Goal: Navigation & Orientation: Find specific page/section

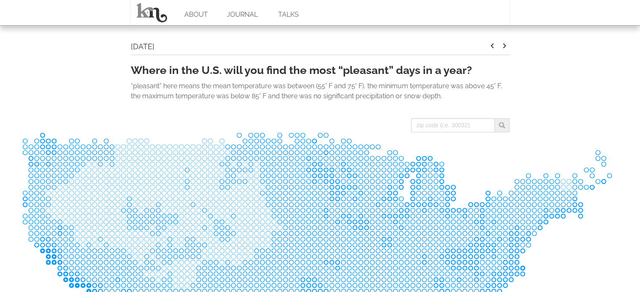
scroll to position [295, 0]
click at [459, 122] on input "search" at bounding box center [453, 125] width 84 height 14
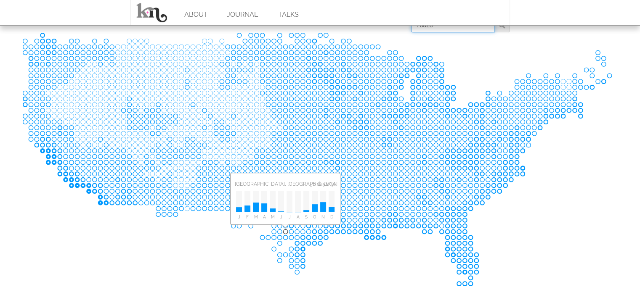
scroll to position [395, 0]
click at [92, 218] on icon at bounding box center [320, 159] width 596 height 255
click at [99, 202] on rect at bounding box center [100, 203] width 6 height 6
click at [96, 217] on icon at bounding box center [320, 159] width 596 height 255
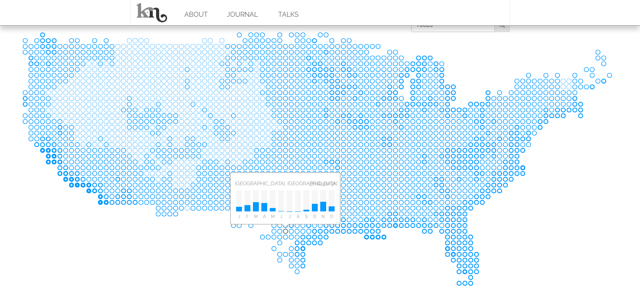
click at [473, 197] on rect at bounding box center [471, 197] width 6 height 6
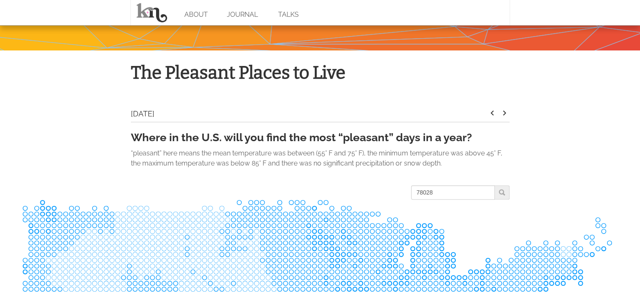
scroll to position [227, 0]
click at [466, 193] on input "78028" at bounding box center [453, 193] width 84 height 14
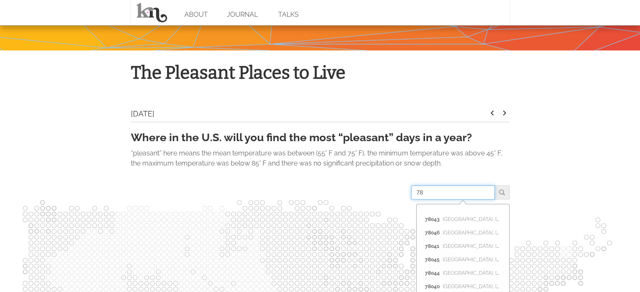
type input "7"
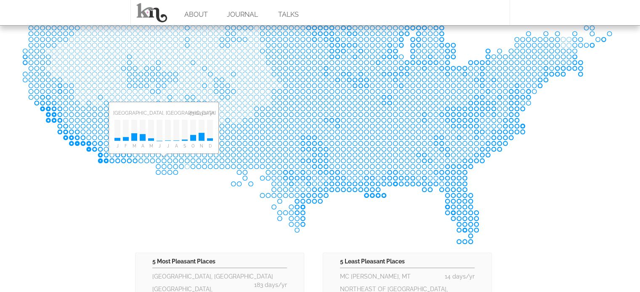
scroll to position [437, 0]
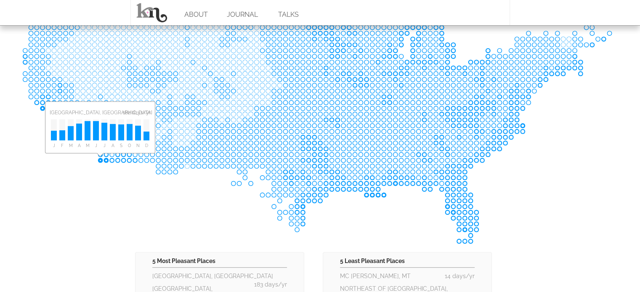
click at [53, 171] on icon at bounding box center [320, 117] width 596 height 255
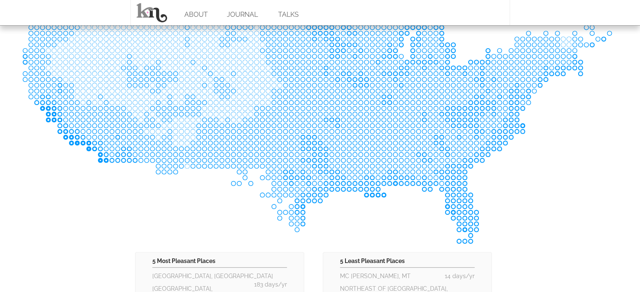
drag, startPoint x: 55, startPoint y: 188, endPoint x: 58, endPoint y: 215, distance: 26.6
click at [58, 215] on icon at bounding box center [320, 117] width 596 height 255
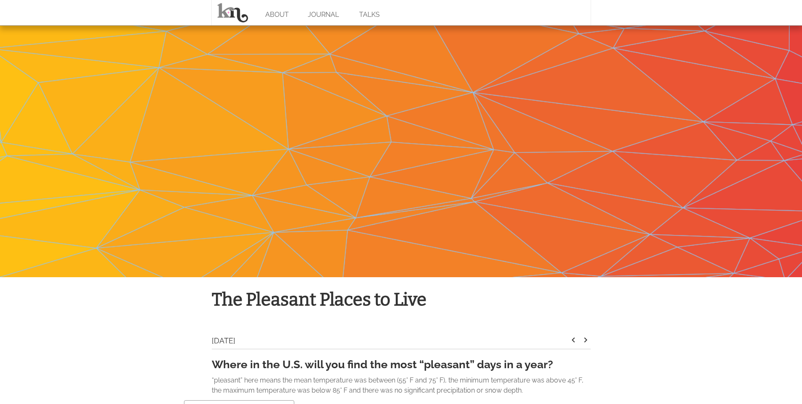
scroll to position [0, 0]
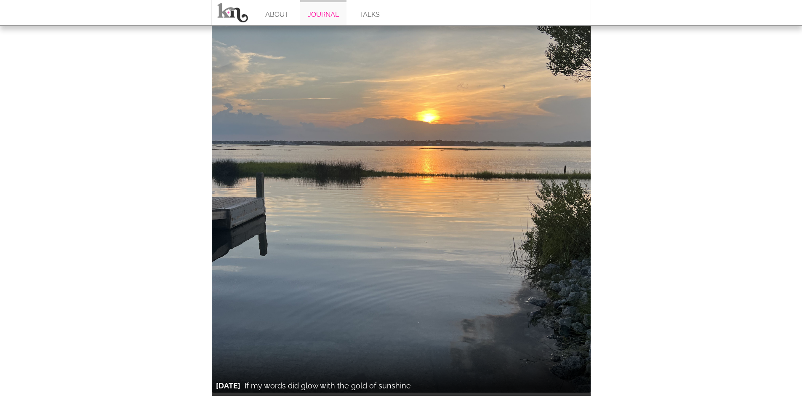
scroll to position [1637, 0]
click at [313, 12] on link "JOURNAL" at bounding box center [323, 12] width 46 height 25
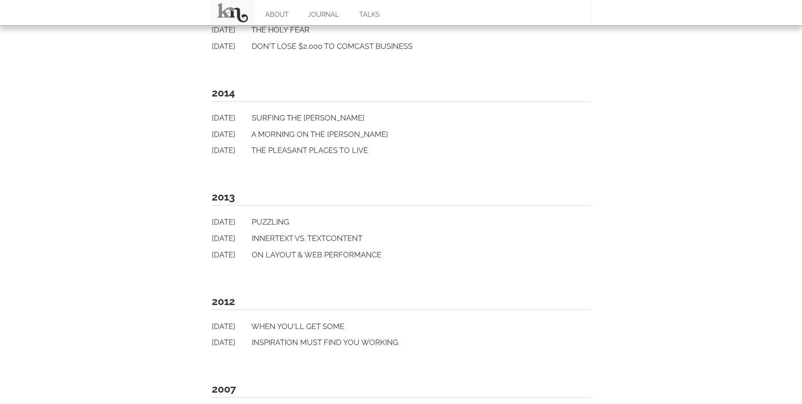
scroll to position [888, 0]
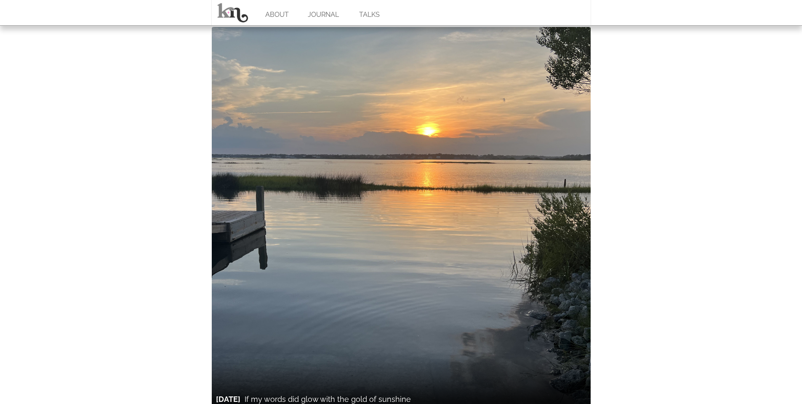
scroll to position [1636, 0]
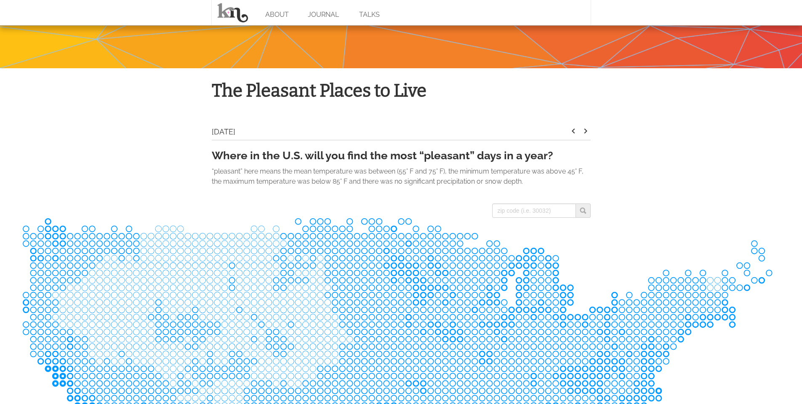
scroll to position [210, 0]
click at [585, 128] on icon "keyboard_arrow_right" at bounding box center [585, 130] width 10 height 10
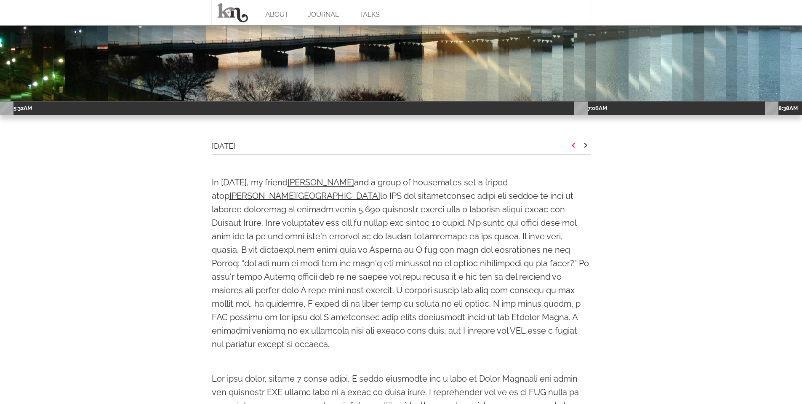
scroll to position [289, 0]
click at [575, 143] on icon "keyboard_arrow_left" at bounding box center [573, 145] width 10 height 10
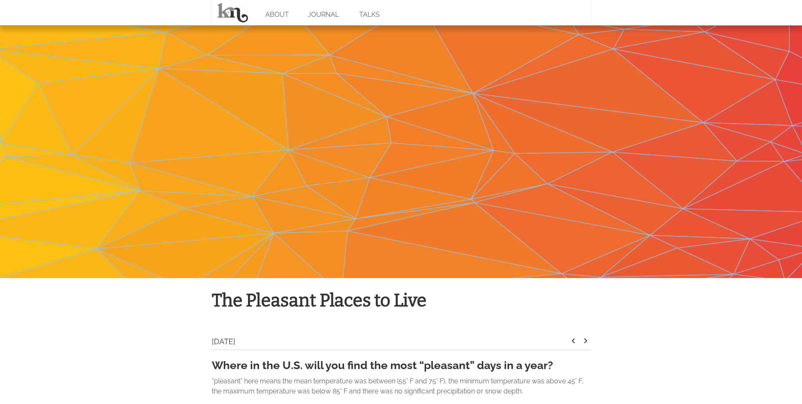
scroll to position [0, 0]
